Goal: Navigation & Orientation: Find specific page/section

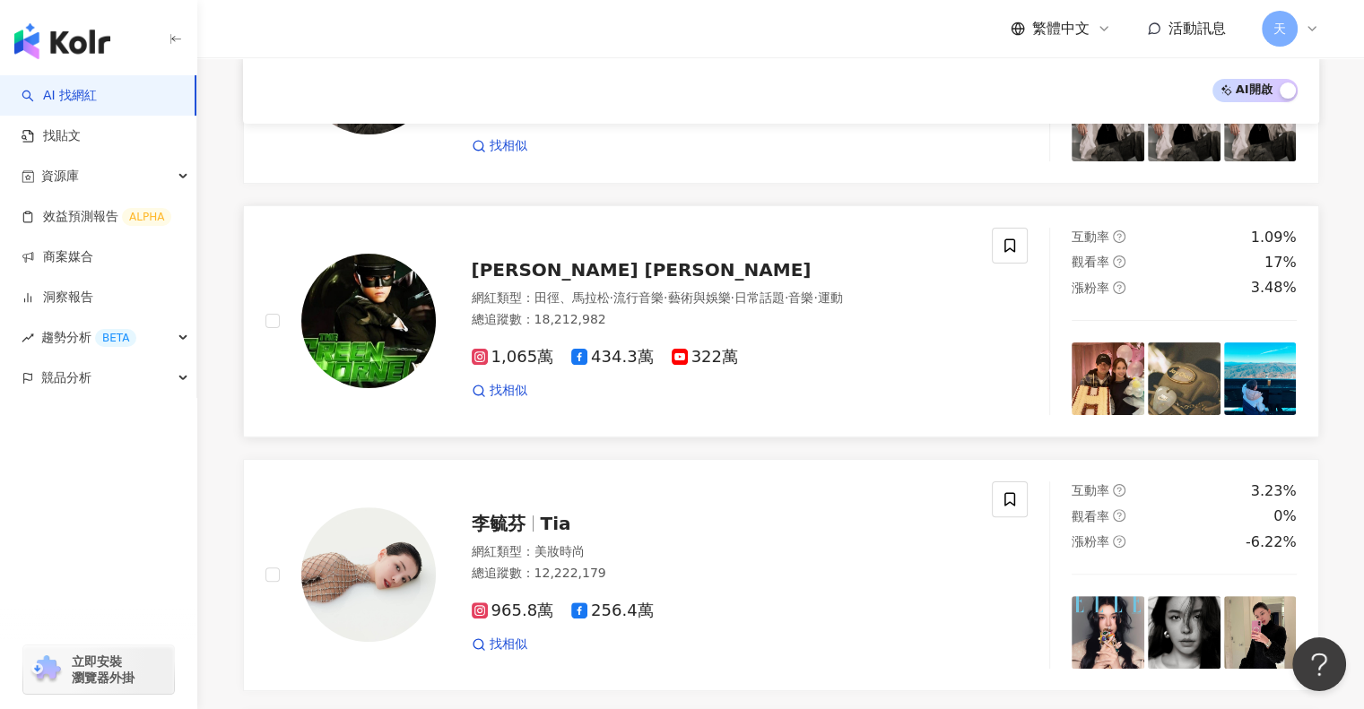
scroll to position [712, 0]
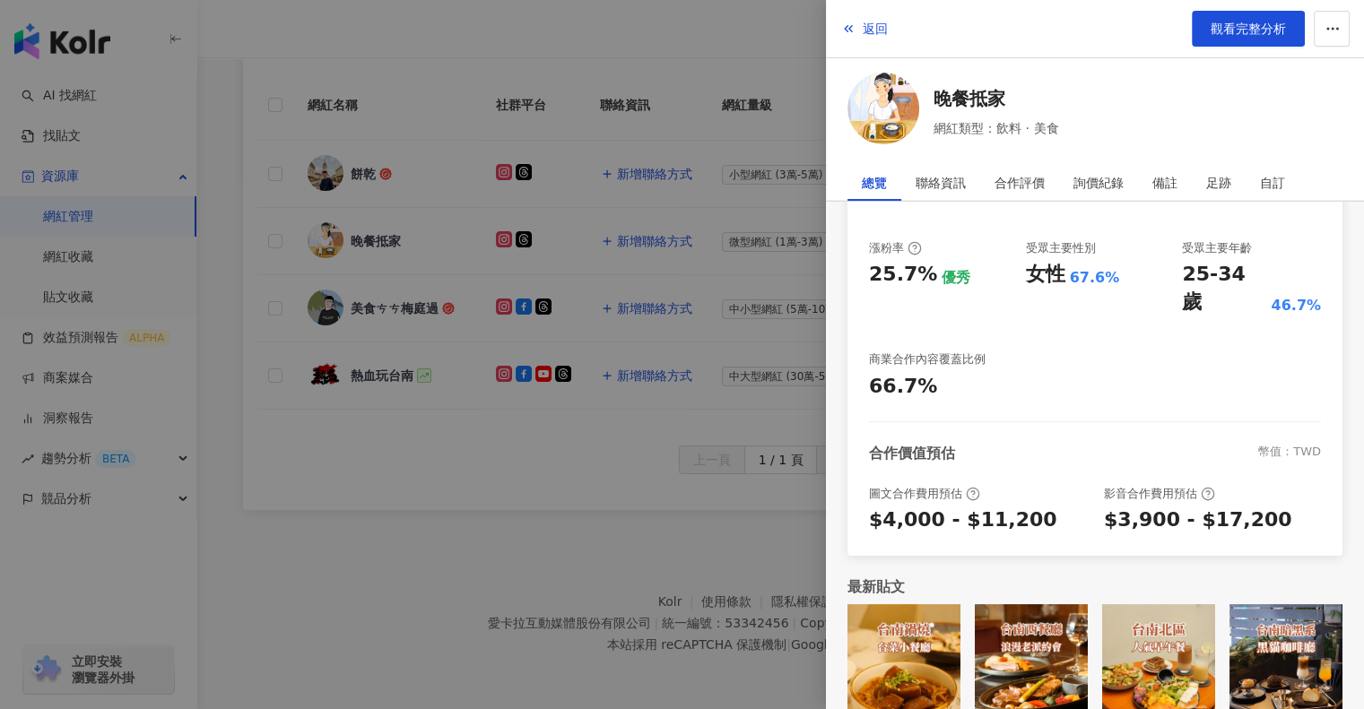
scroll to position [320, 0]
